Goal: Use online tool/utility: Utilize a website feature to perform a specific function

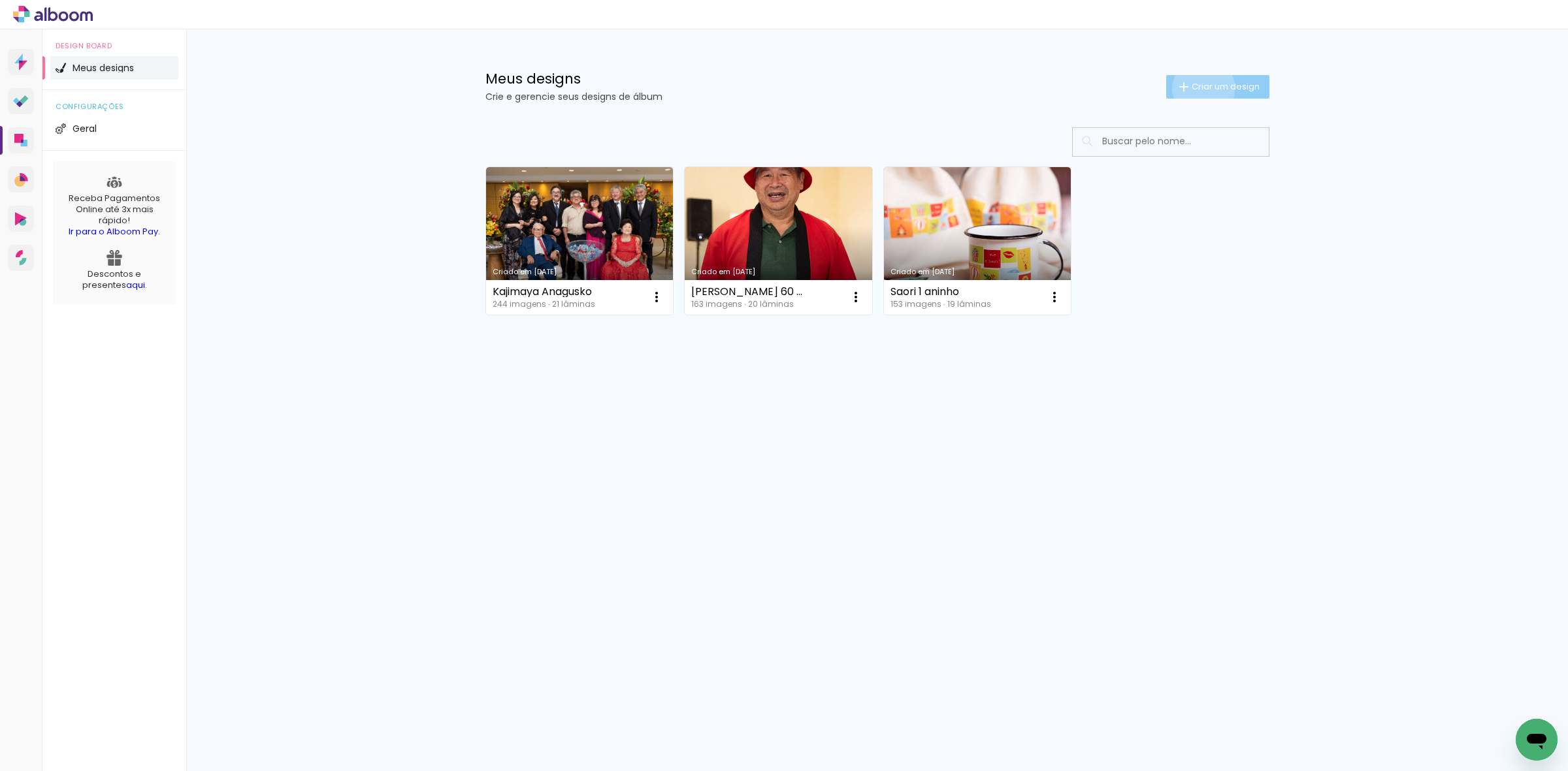
click at [1201, 88] on span "Criar um design" at bounding box center [1226, 86] width 68 height 9
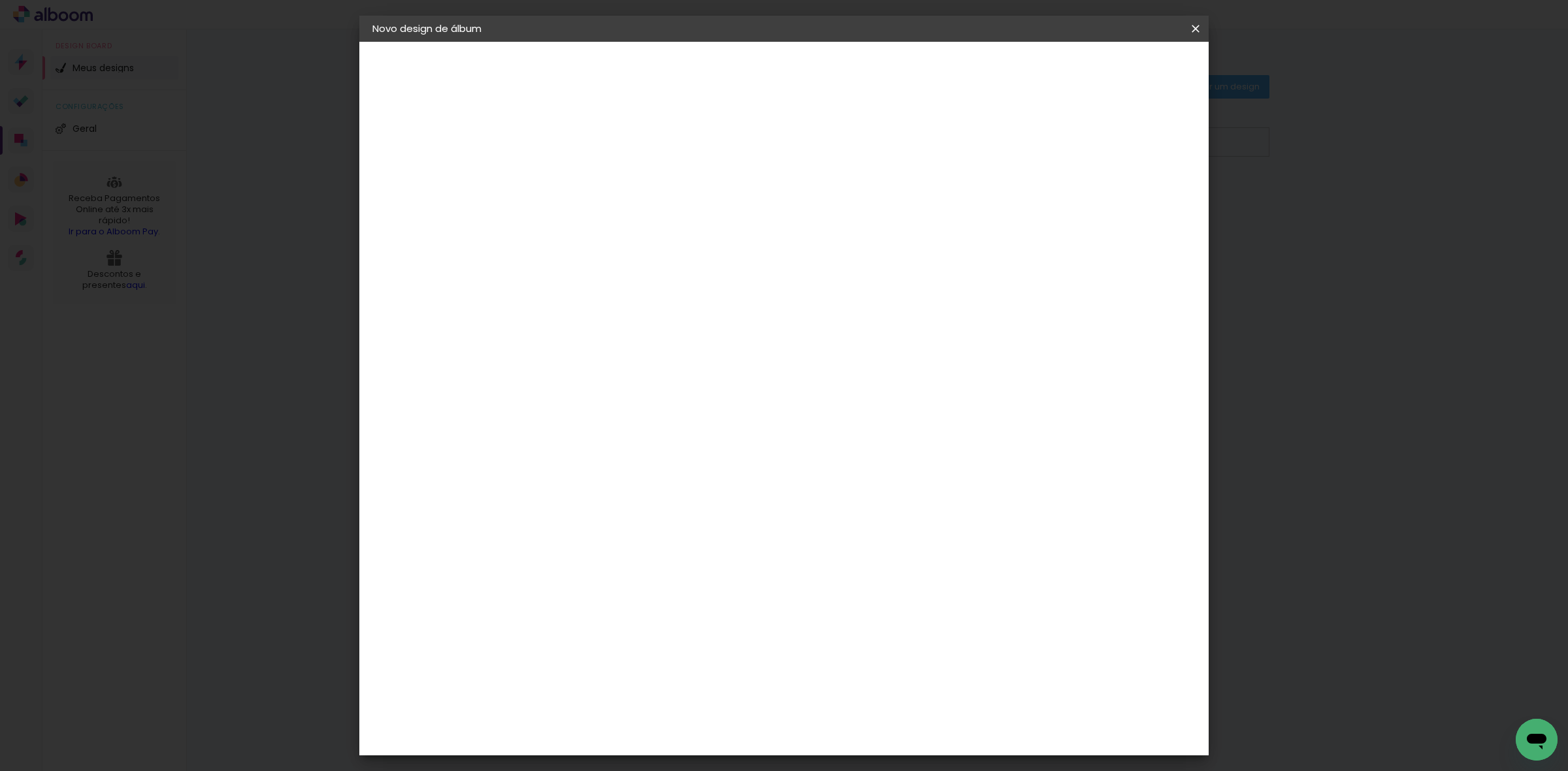
click at [586, 177] on input at bounding box center [586, 176] width 0 height 21
type input "Revista Nishioka"
type paper-input "Revista Nishioka"
click at [720, 61] on paper-button "Avançar" at bounding box center [687, 69] width 64 height 22
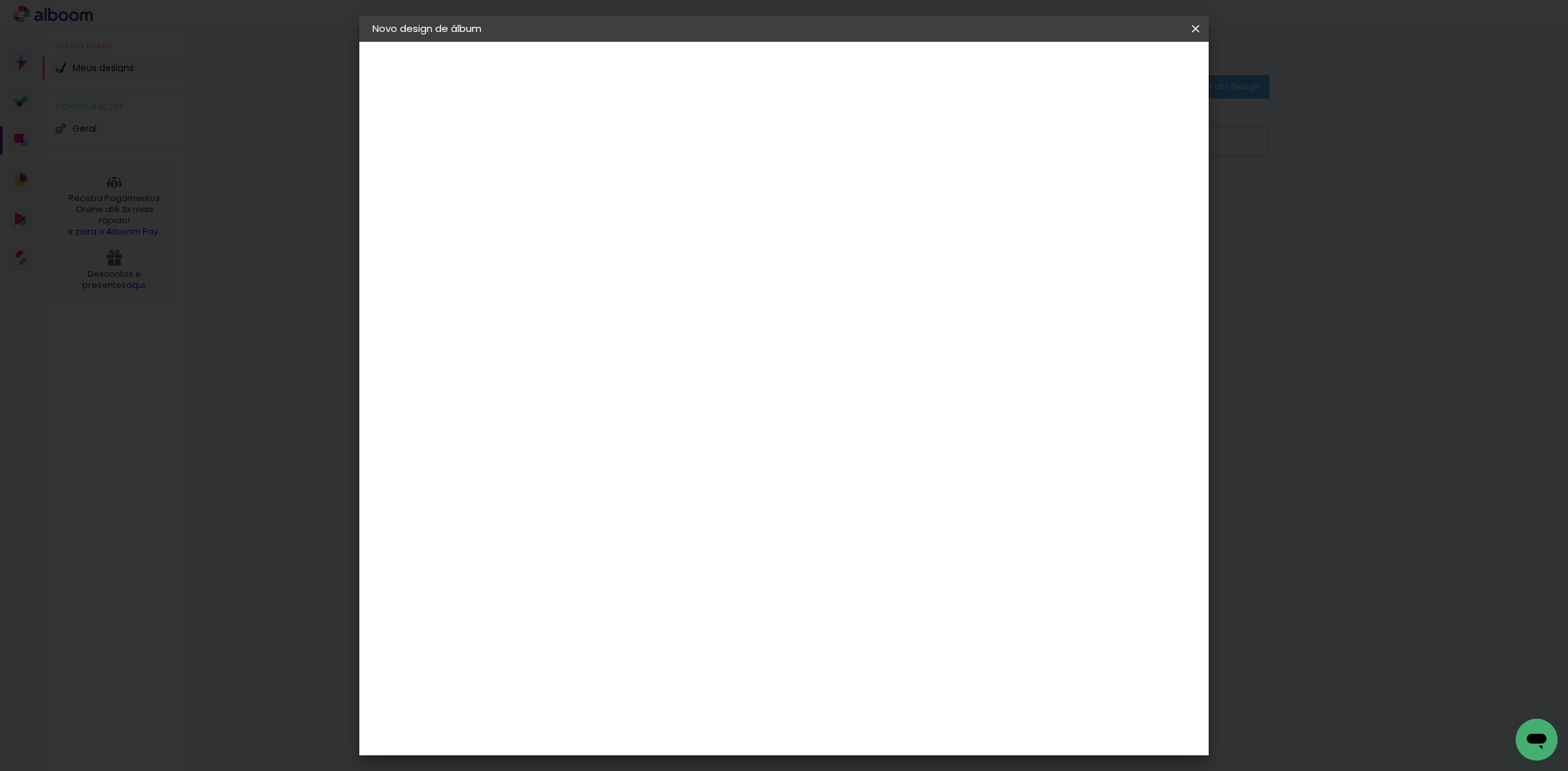
click at [601, 644] on div "Digipix Pro" at bounding box center [593, 654] width 32 height 21
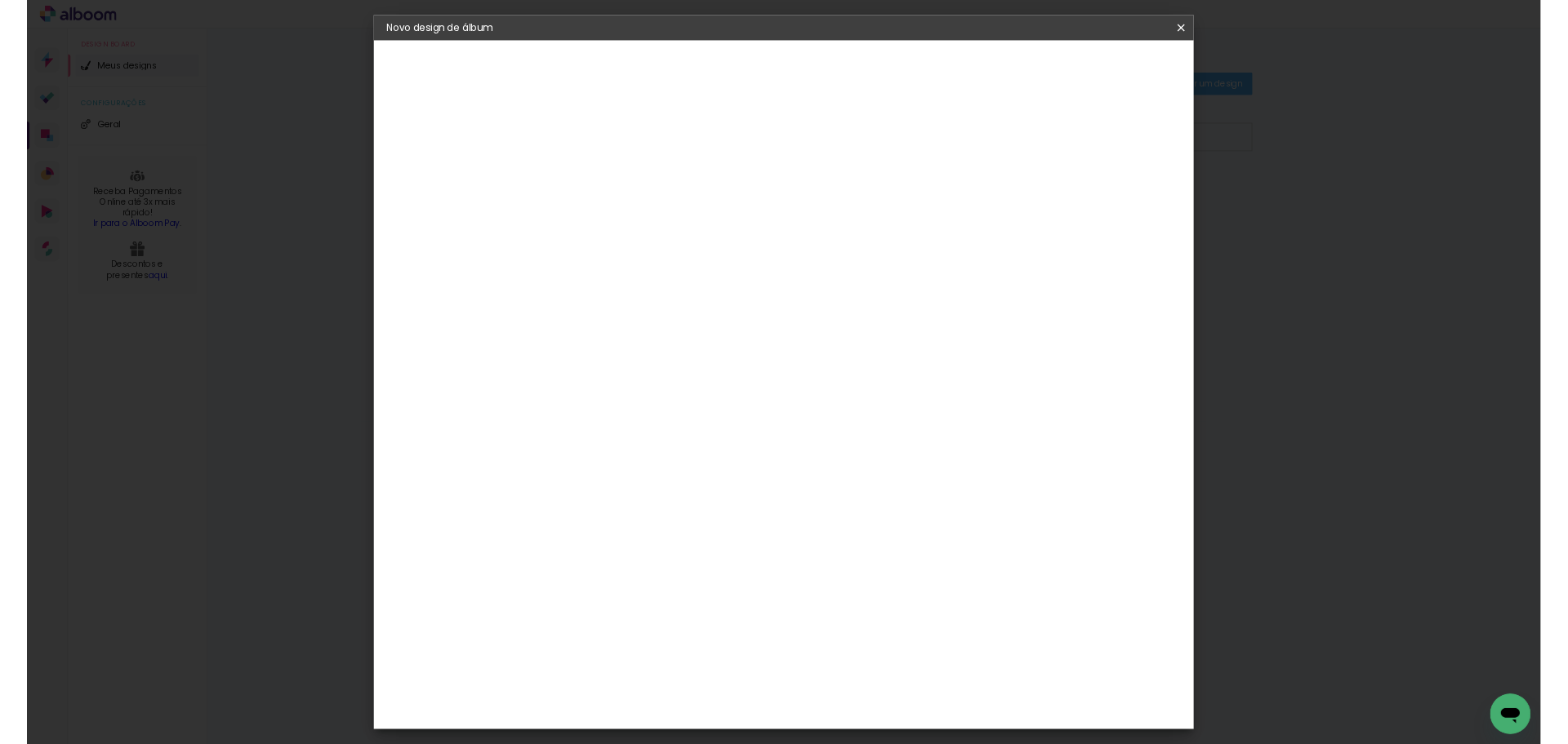
scroll to position [511, 0]
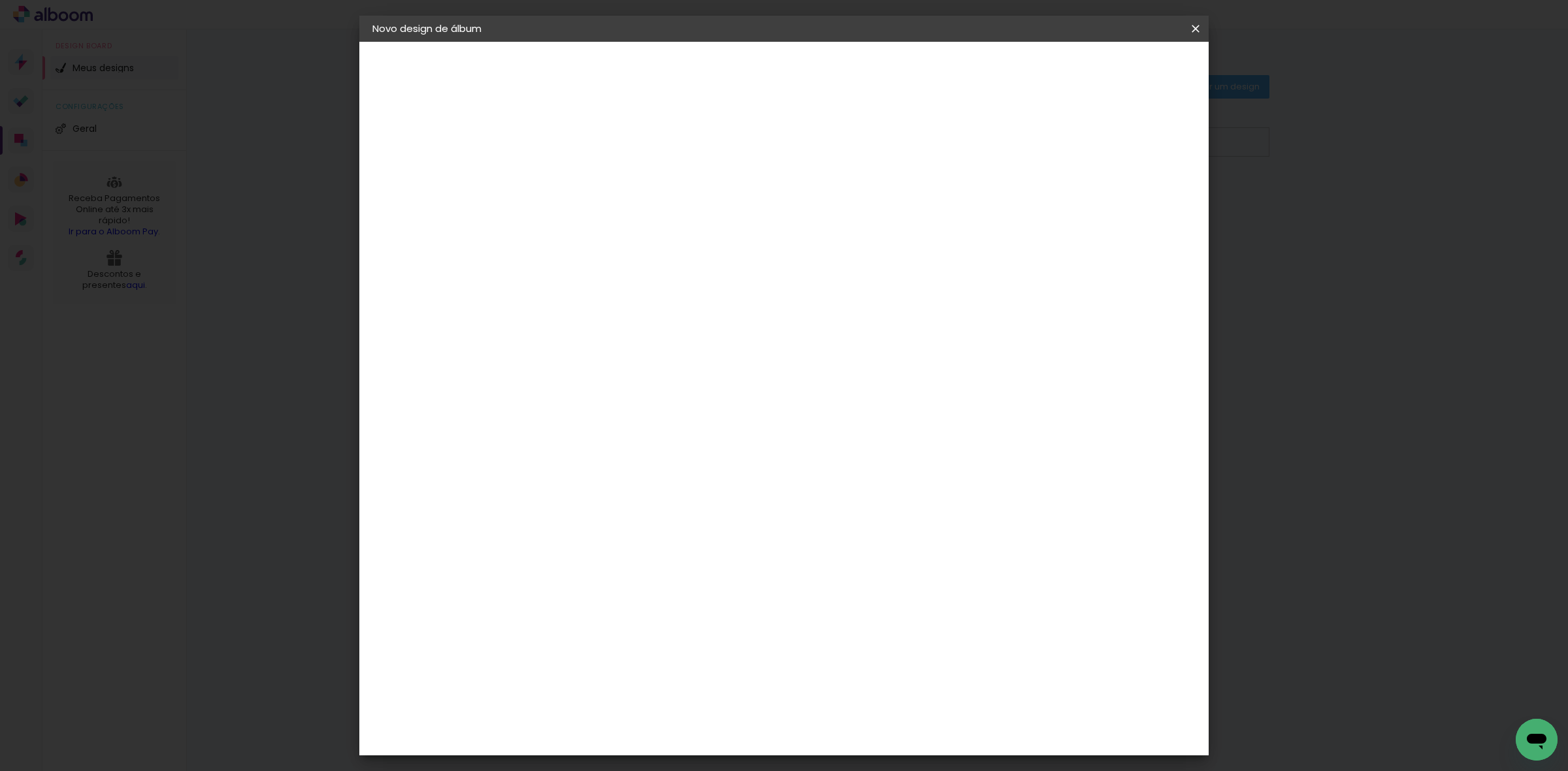
click at [0, 0] on slot "Avançar" at bounding box center [0, 0] width 0 height 0
click at [637, 218] on input "text" at bounding box center [611, 228] width 51 height 21
click at [856, 219] on paper-item "180º FLAT 600" at bounding box center [869, 216] width 261 height 26
click at [674, 666] on span "21.0 × 29.7" at bounding box center [644, 683] width 61 height 35
click at [746, 219] on input "180º FLAT 600" at bounding box center [666, 215] width 160 height 21
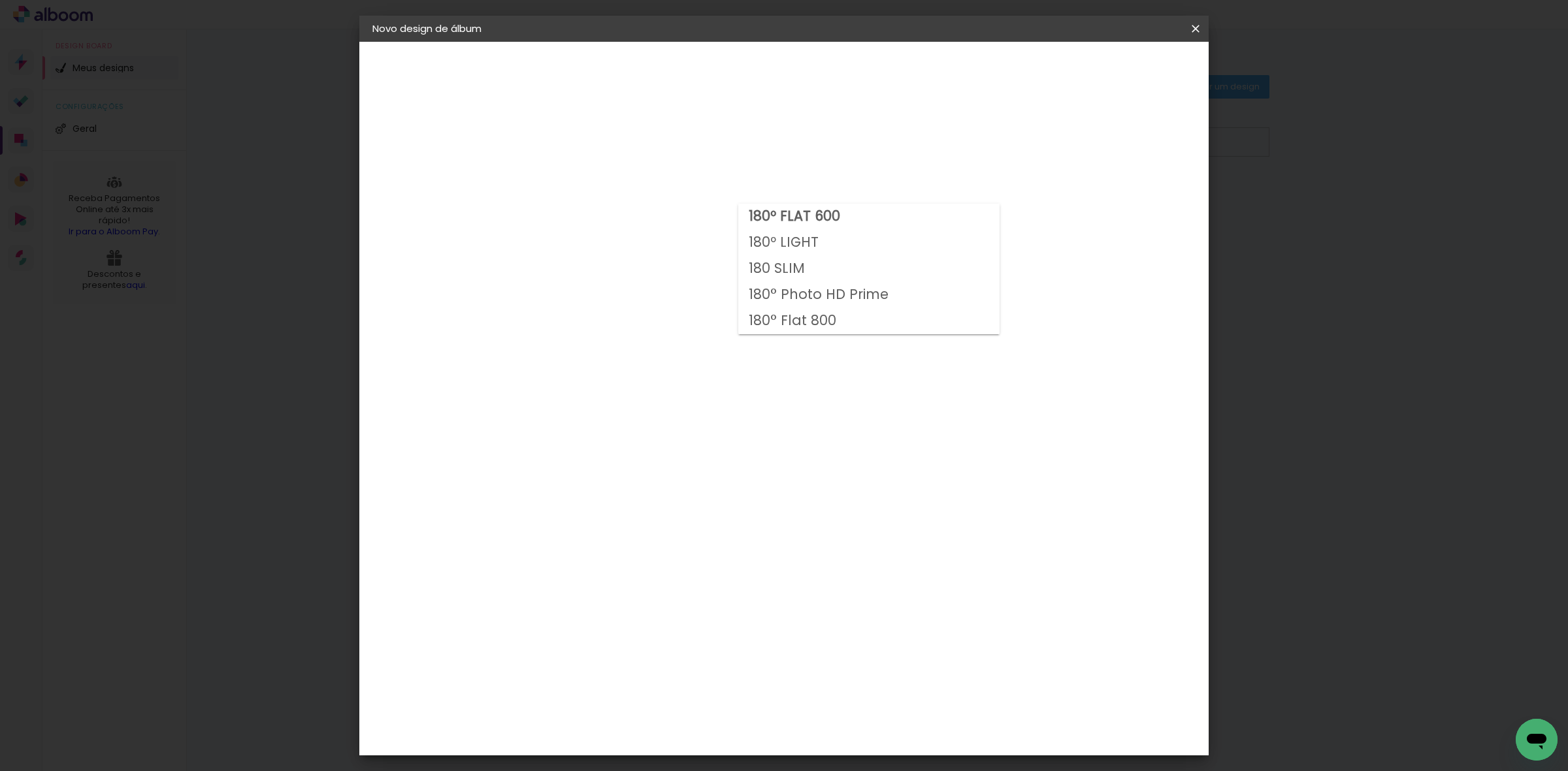
click at [0, 0] on slot "180º LIGHT" at bounding box center [0, 0] width 0 height 0
type input "180º LIGHT"
click at [674, 569] on span "21 × 29,7" at bounding box center [644, 587] width 61 height 35
click at [0, 0] on slot "Avançar" at bounding box center [0, 0] width 0 height 0
click at [1037, 140] on div at bounding box center [1031, 141] width 12 height 12
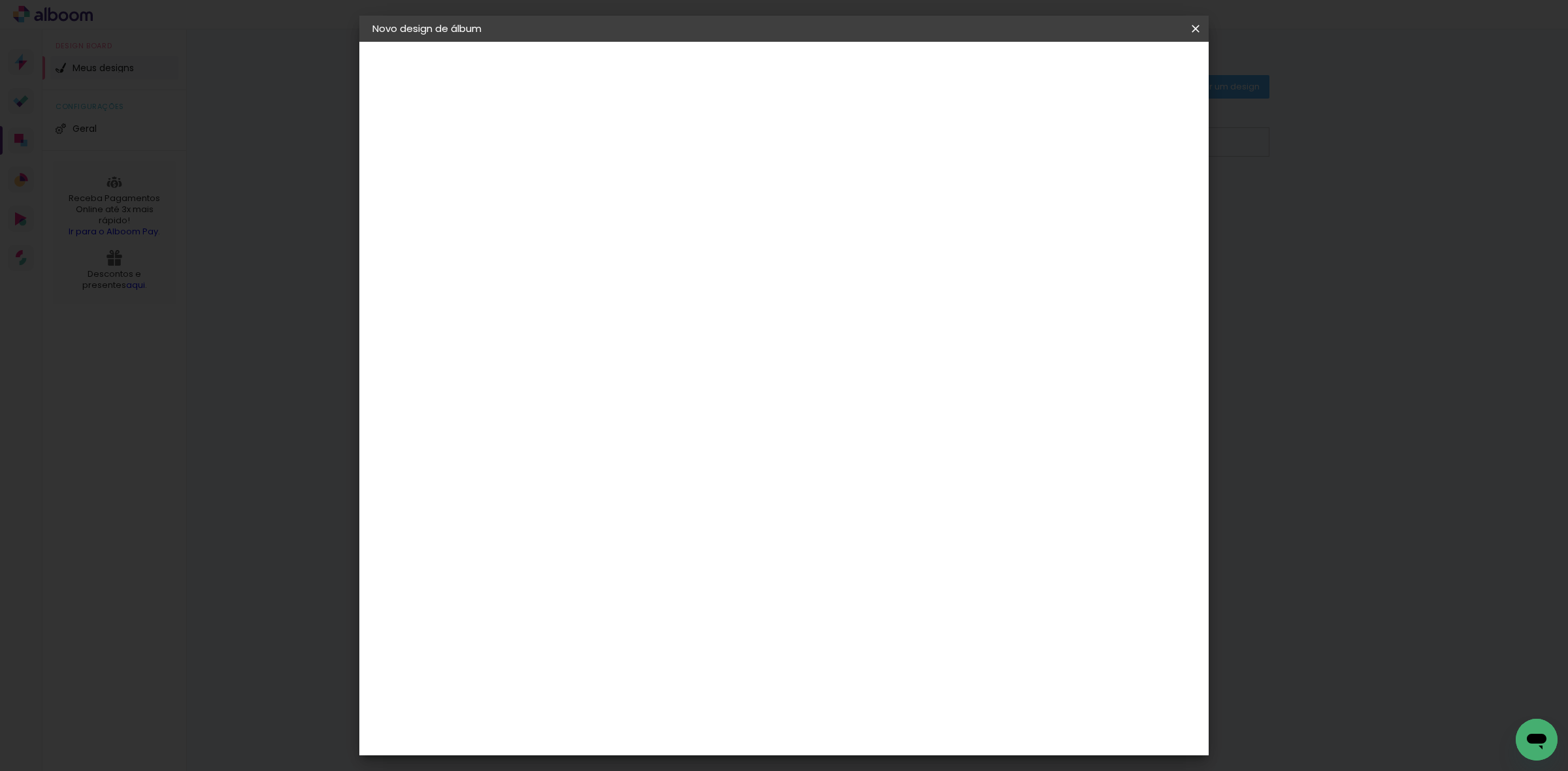
type paper-checkbox "on"
click at [1125, 75] on paper-button "Iniciar design" at bounding box center [1082, 69] width 86 height 22
